Goal: Transaction & Acquisition: Purchase product/service

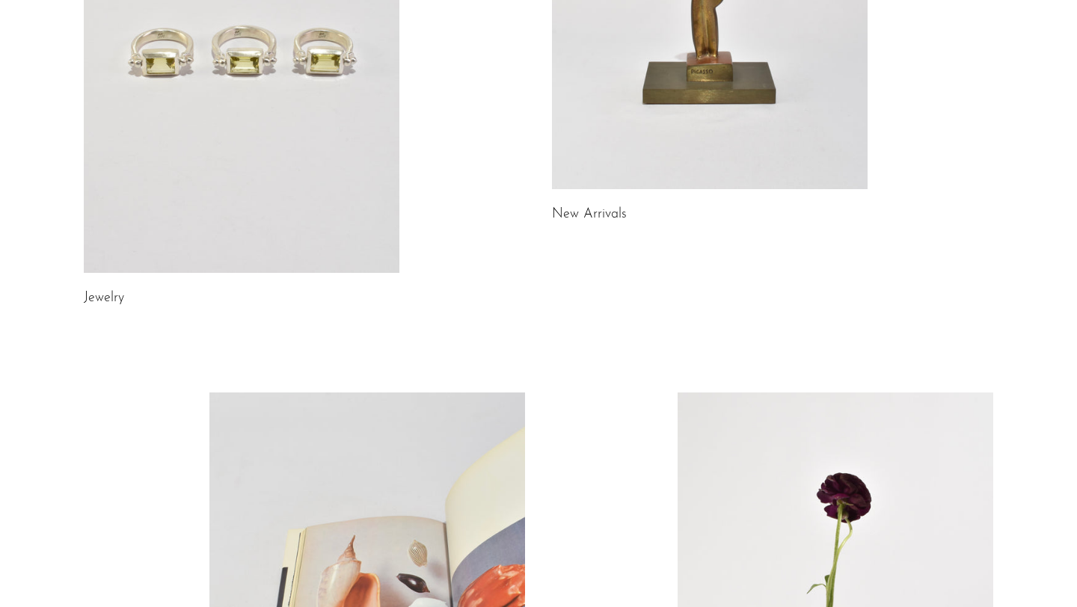
scroll to position [317, 0]
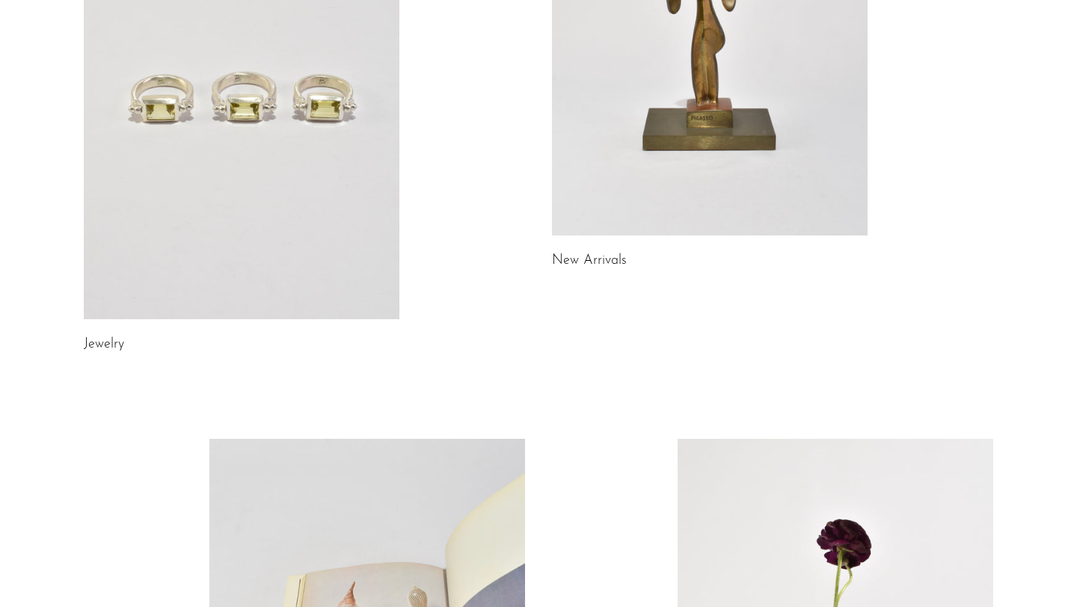
click at [310, 138] on link at bounding box center [242, 98] width 316 height 442
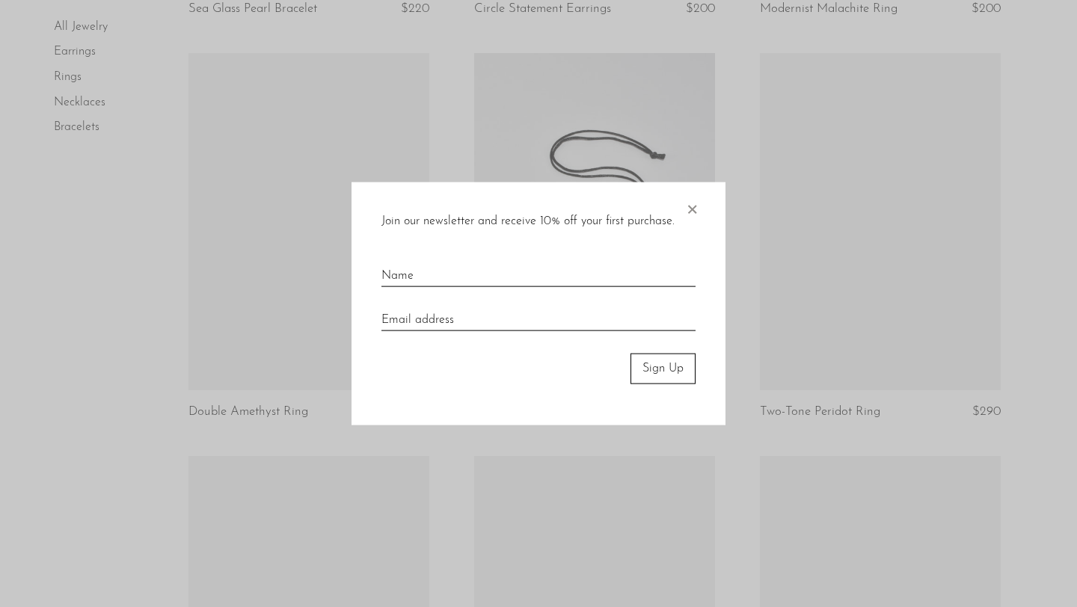
scroll to position [2098, 0]
